Goal: Check status: Check status

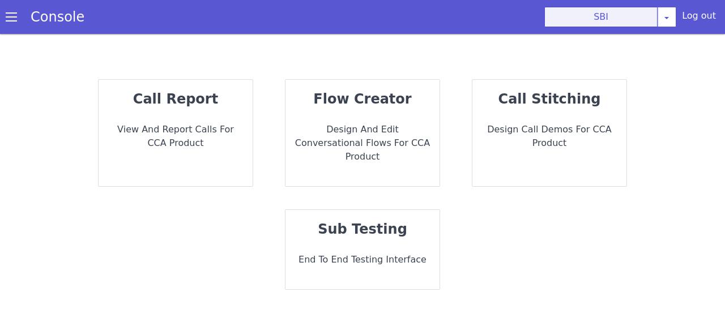
click at [594, 21] on button "SBI" at bounding box center [600, 17] width 113 height 20
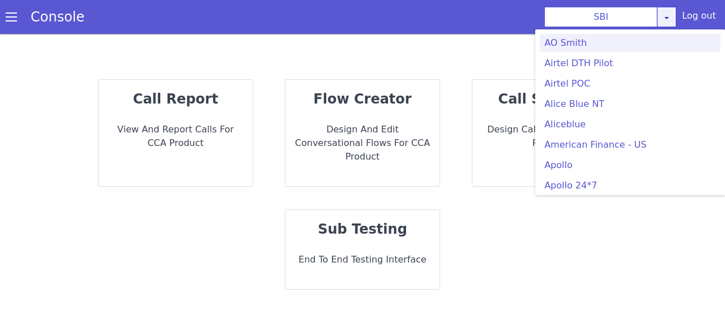
click at [671, 14] on icon at bounding box center [666, 17] width 9 height 9
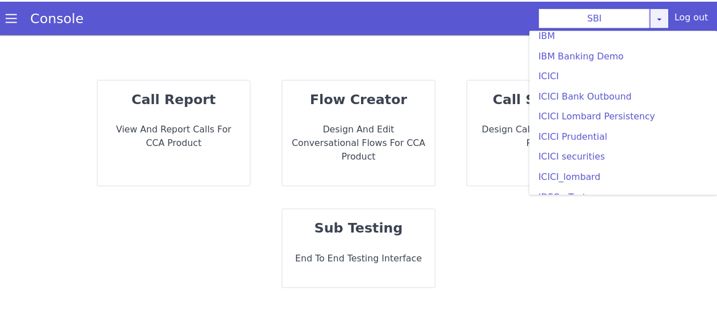
scroll to position [1249, 0]
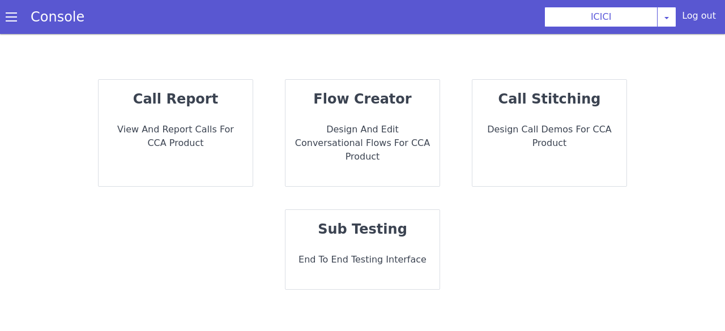
click at [198, 106] on strong "call report" at bounding box center [175, 99] width 85 height 16
